Goal: Use online tool/utility

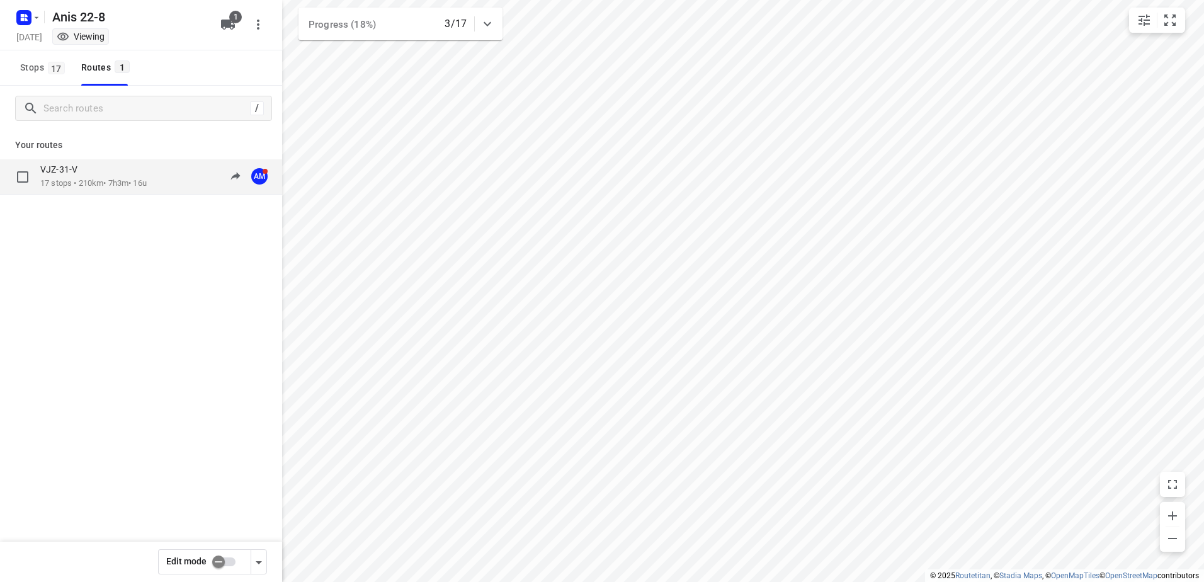
click at [75, 166] on p "VJZ-31-V" at bounding box center [62, 169] width 45 height 11
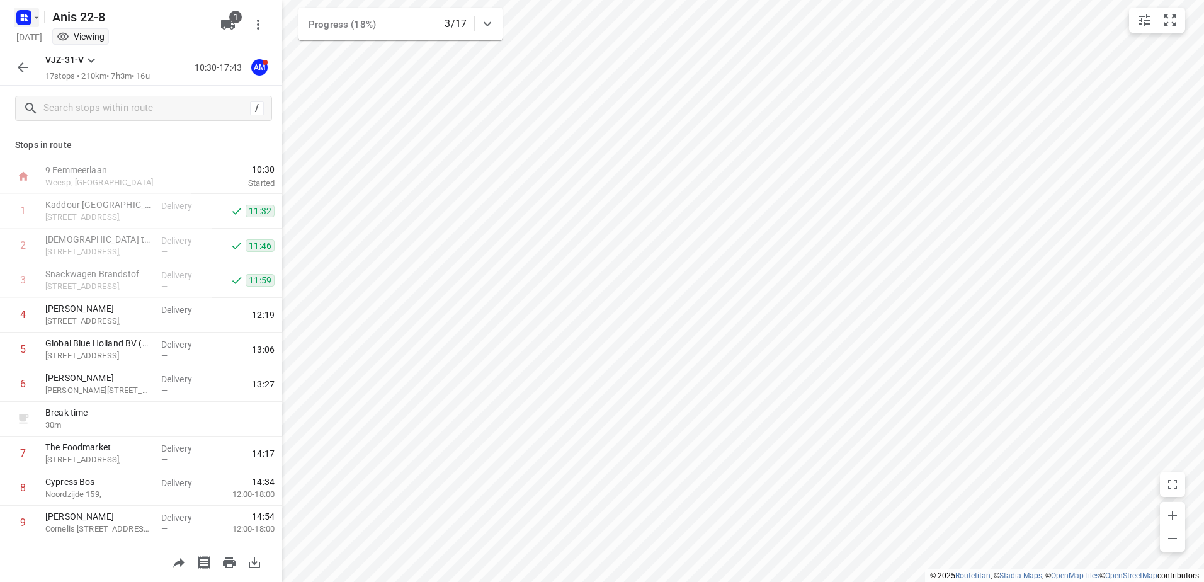
click at [37, 15] on icon "button" at bounding box center [36, 18] width 10 height 10
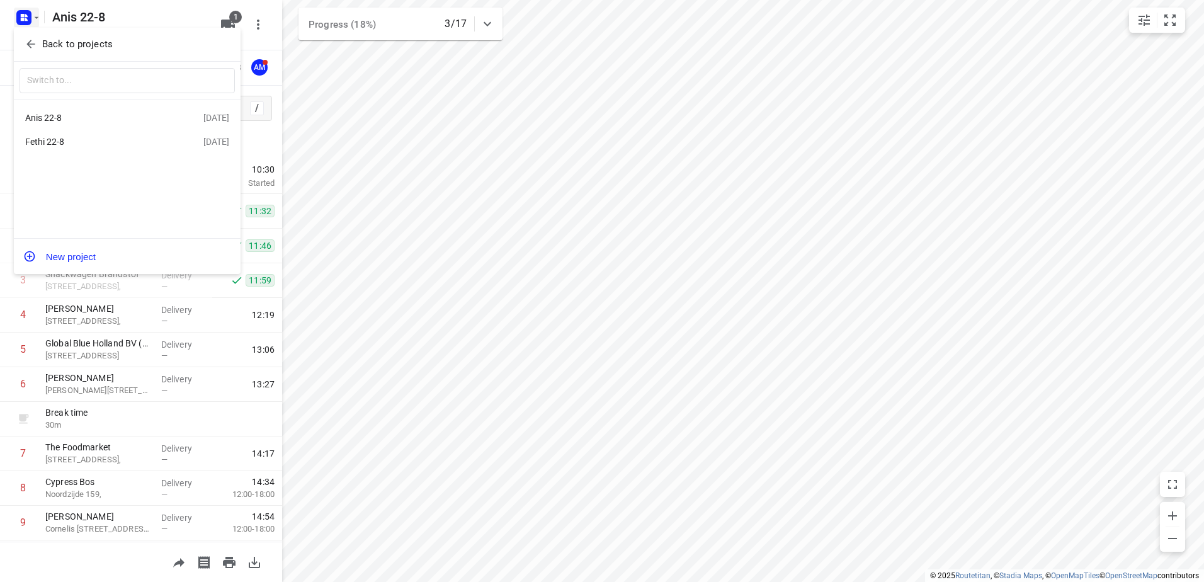
click at [51, 144] on div "Fethi 22-8" at bounding box center [97, 142] width 145 height 10
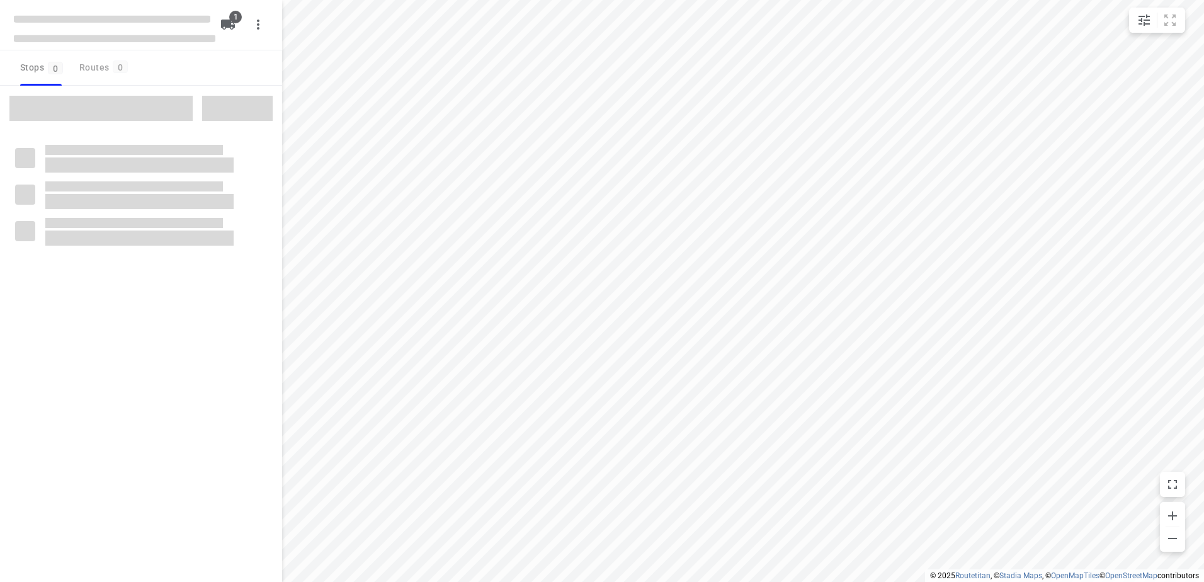
type input "distance"
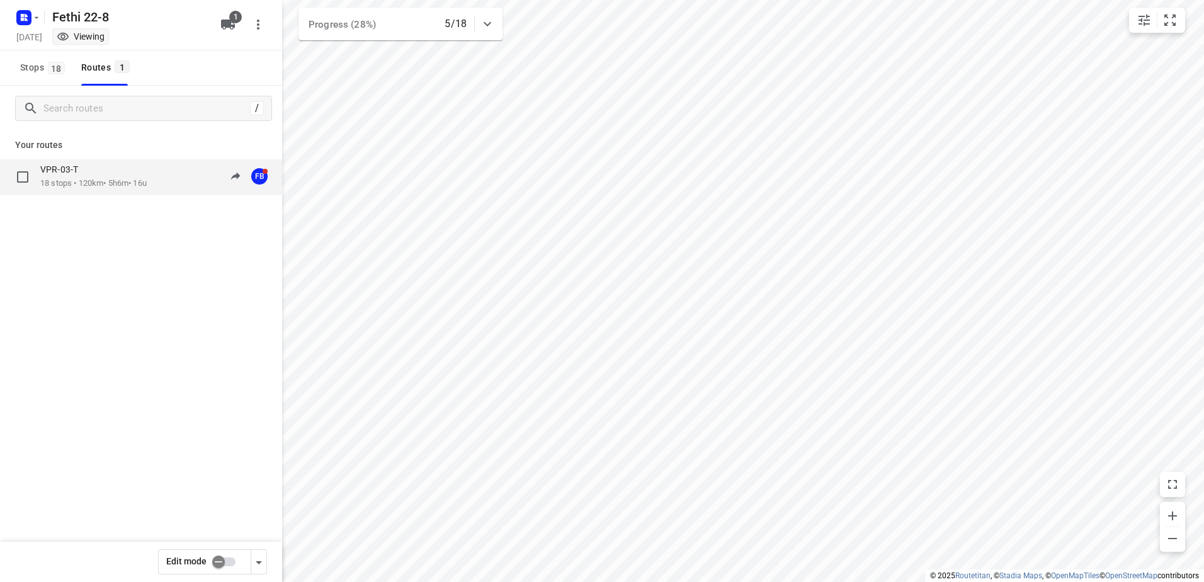
click at [77, 176] on div "VPR-03-T" at bounding box center [93, 171] width 106 height 14
